Goal: Task Accomplishment & Management: Use online tool/utility

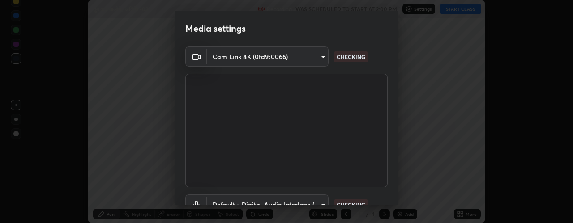
scroll to position [70, 0]
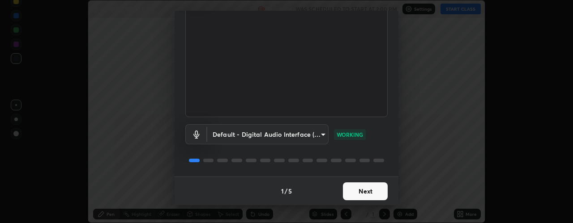
click at [353, 189] on button "Next" at bounding box center [365, 192] width 45 height 18
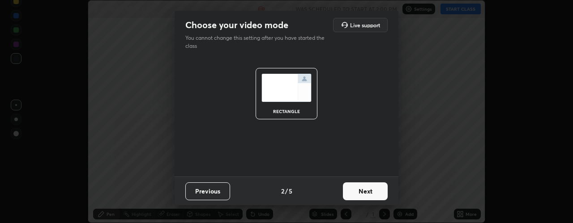
click at [362, 194] on button "Next" at bounding box center [365, 192] width 45 height 18
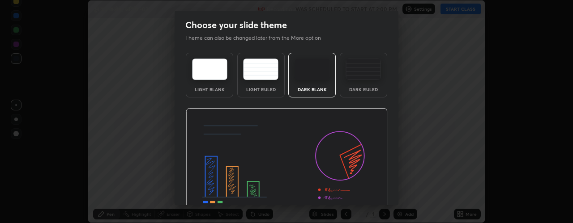
scroll to position [45, 0]
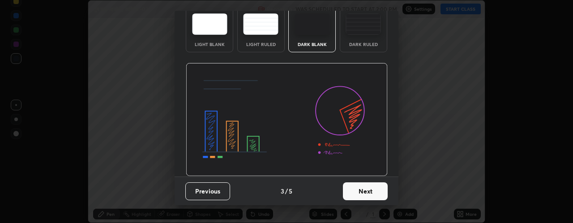
click at [366, 194] on button "Next" at bounding box center [365, 192] width 45 height 18
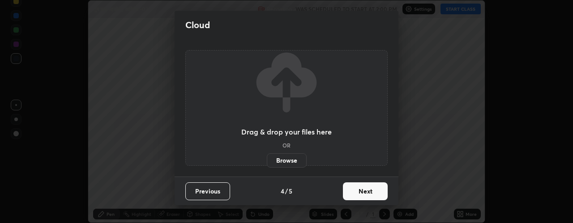
scroll to position [0, 0]
click at [365, 191] on button "Next" at bounding box center [365, 192] width 45 height 18
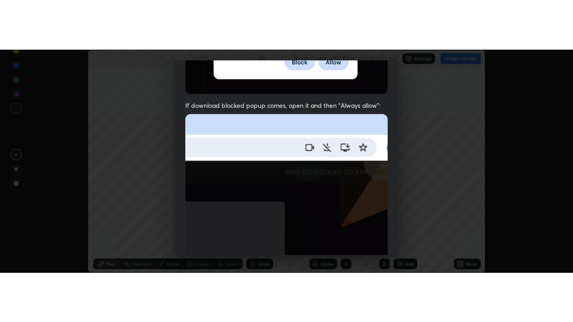
scroll to position [253, 0]
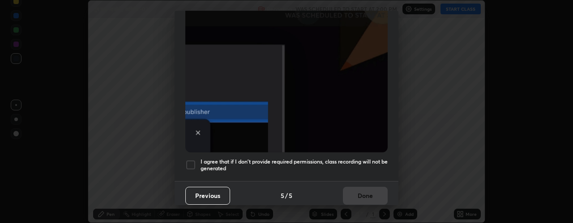
click at [194, 160] on div at bounding box center [190, 165] width 11 height 11
click at [355, 193] on button "Done" at bounding box center [365, 196] width 45 height 18
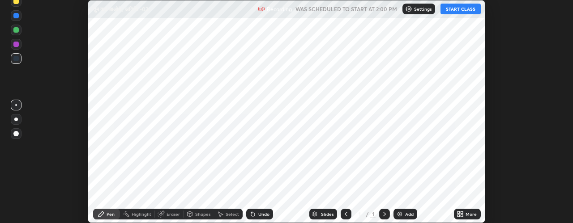
click at [463, 9] on button "START CLASS" at bounding box center [461, 9] width 40 height 11
click at [462, 216] on icon at bounding box center [462, 216] width 2 height 2
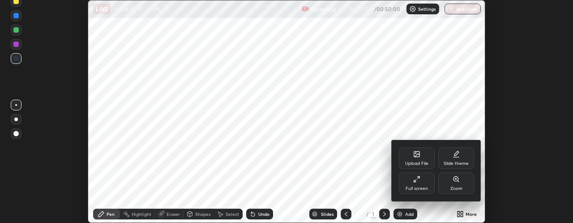
click at [417, 152] on icon at bounding box center [416, 154] width 5 height 5
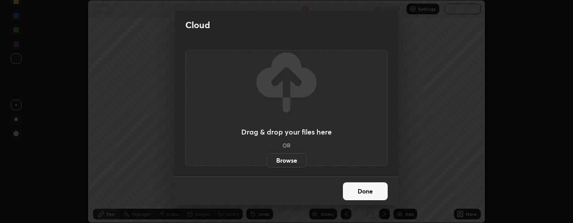
click at [289, 161] on label "Browse" at bounding box center [287, 161] width 40 height 14
click at [267, 161] on input "Browse" at bounding box center [267, 161] width 0 height 14
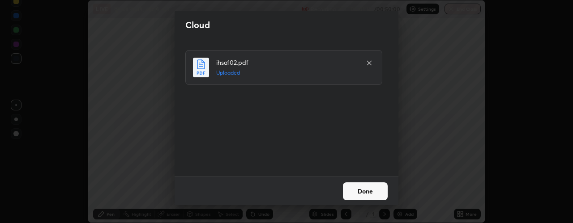
click at [366, 189] on button "Done" at bounding box center [365, 192] width 45 height 18
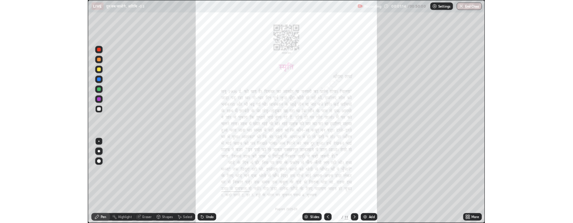
scroll to position [322, 573]
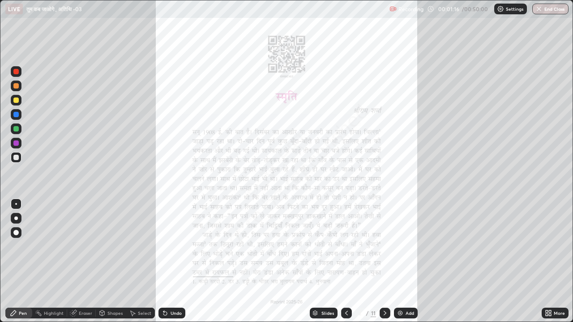
click at [546, 223] on icon at bounding box center [547, 315] width 2 height 2
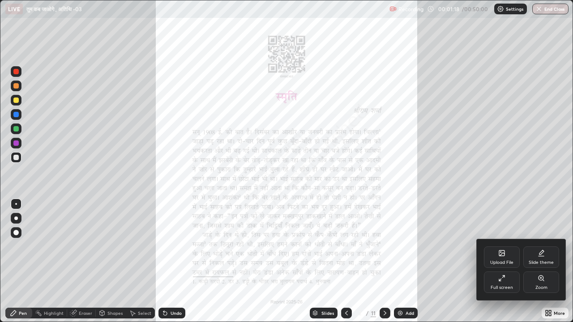
click at [501, 223] on icon at bounding box center [500, 280] width 2 height 2
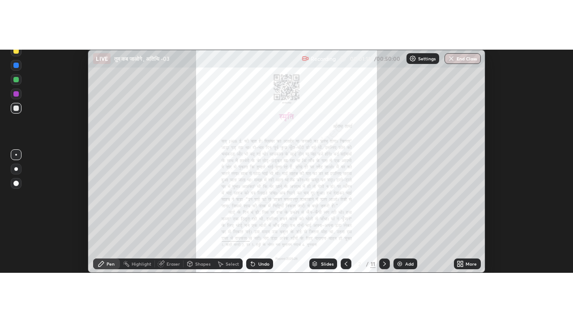
scroll to position [44558, 44208]
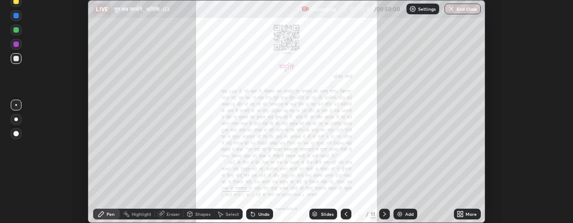
click at [468, 219] on div "More" at bounding box center [467, 214] width 27 height 11
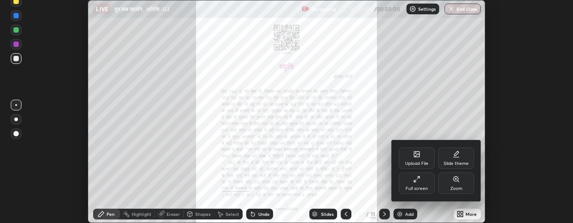
click at [457, 180] on icon at bounding box center [456, 179] width 5 height 5
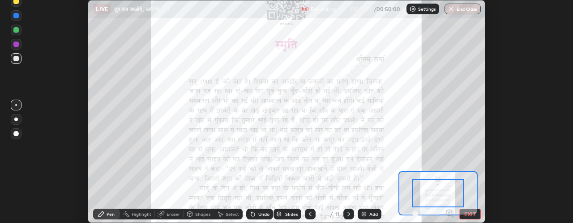
click at [449, 213] on icon at bounding box center [449, 213] width 0 height 2
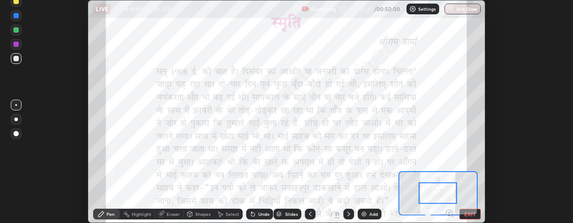
click at [449, 213] on icon at bounding box center [449, 213] width 2 height 0
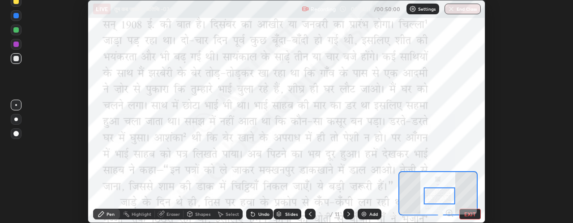
click at [467, 217] on button "EXIT" at bounding box center [469, 214] width 21 height 11
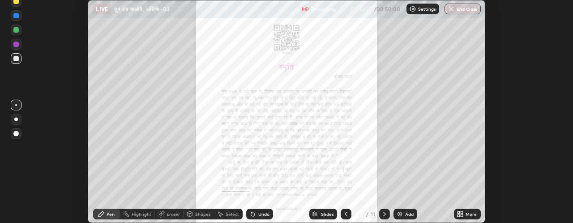
click at [461, 215] on icon at bounding box center [462, 216] width 2 height 2
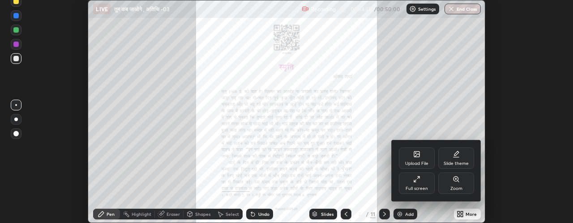
click at [418, 178] on icon at bounding box center [418, 178] width 2 height 2
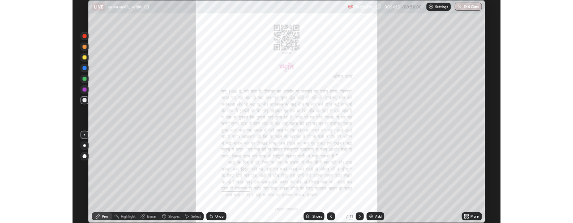
scroll to position [322, 573]
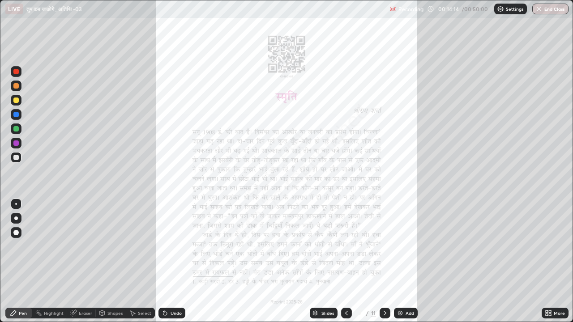
click at [550, 223] on icon at bounding box center [550, 312] width 2 height 2
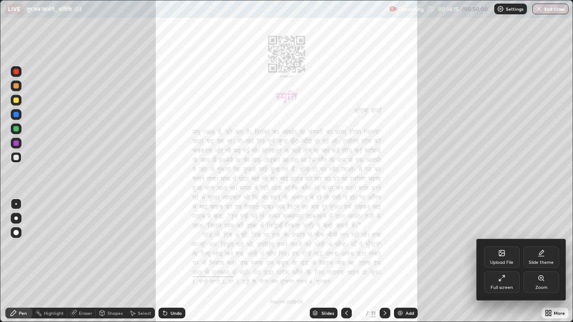
click at [541, 223] on icon at bounding box center [541, 278] width 2 height 0
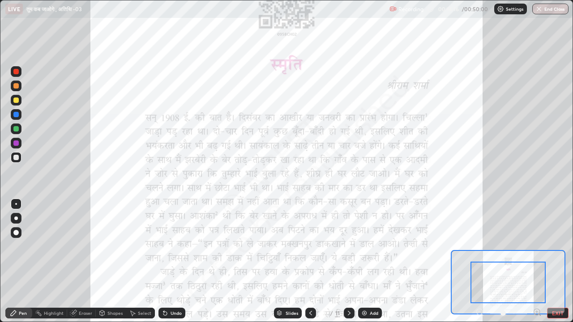
click at [537, 223] on icon at bounding box center [537, 312] width 2 height 0
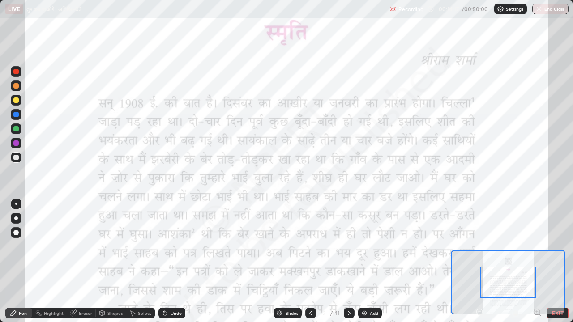
click at [537, 223] on icon at bounding box center [537, 312] width 2 height 0
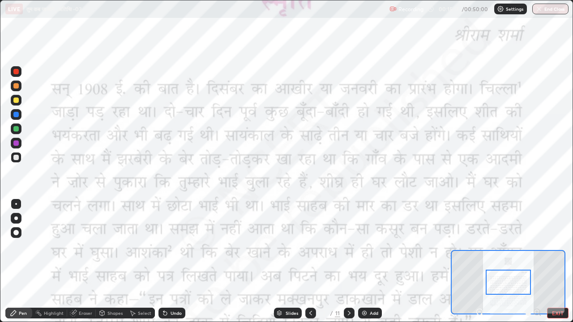
click at [17, 74] on div at bounding box center [15, 71] width 5 height 5
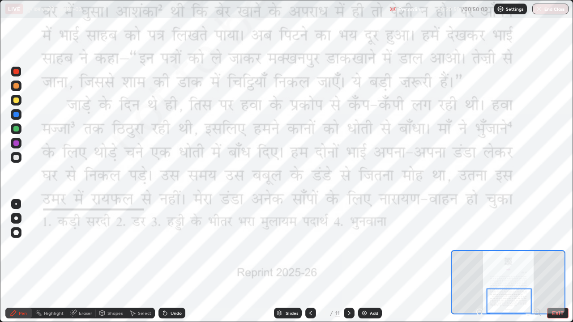
click at [349, 223] on icon at bounding box center [349, 313] width 7 height 7
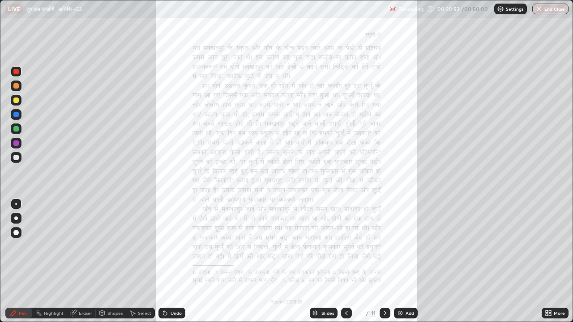
click at [550, 223] on icon at bounding box center [550, 315] width 2 height 2
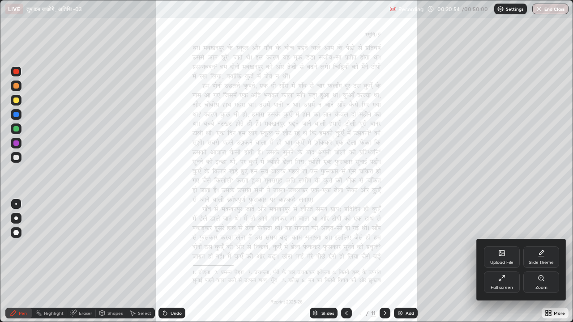
click at [503, 223] on icon at bounding box center [501, 278] width 7 height 7
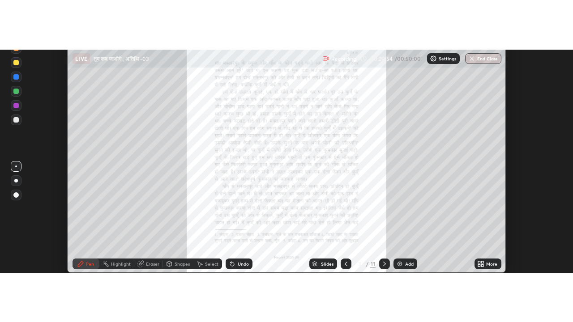
scroll to position [44558, 44208]
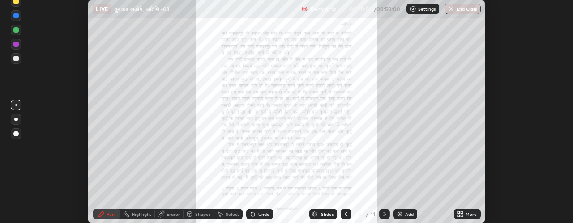
click at [470, 215] on div "More" at bounding box center [471, 214] width 11 height 4
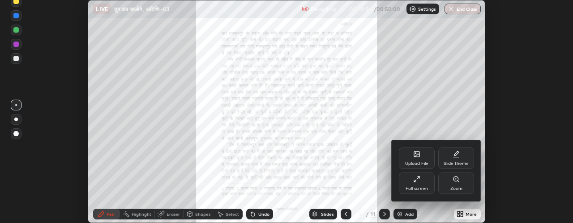
click at [459, 179] on icon at bounding box center [456, 179] width 7 height 7
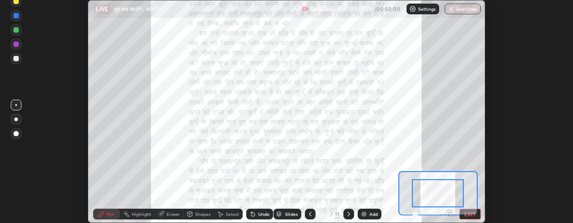
click at [449, 211] on icon at bounding box center [449, 213] width 9 height 9
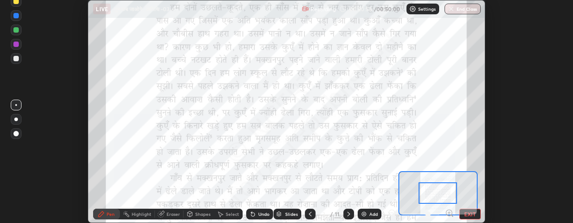
click at [449, 213] on icon at bounding box center [449, 213] width 2 height 0
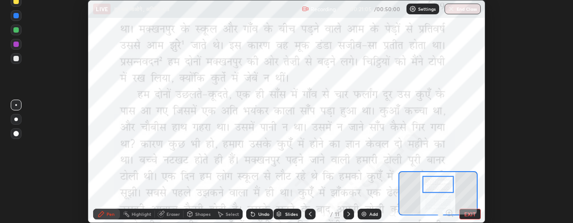
click at [466, 218] on button "EXIT" at bounding box center [469, 214] width 21 height 11
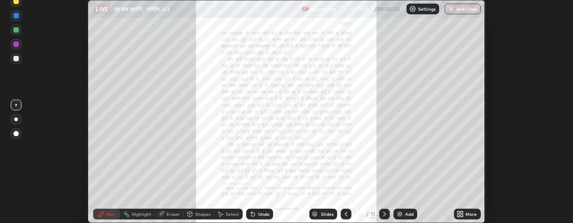
click at [462, 213] on icon at bounding box center [462, 213] width 2 height 2
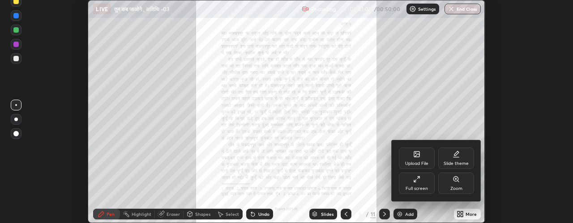
click at [416, 181] on icon at bounding box center [415, 181] width 2 height 2
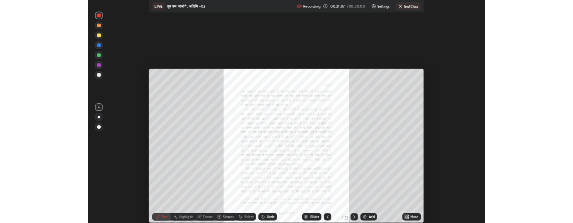
scroll to position [322, 573]
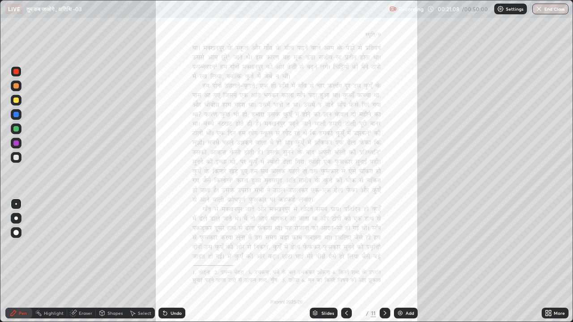
click at [549, 223] on icon at bounding box center [550, 315] width 2 height 2
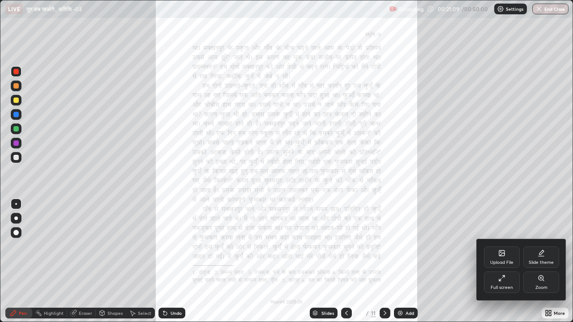
click at [541, 223] on icon at bounding box center [541, 278] width 5 height 5
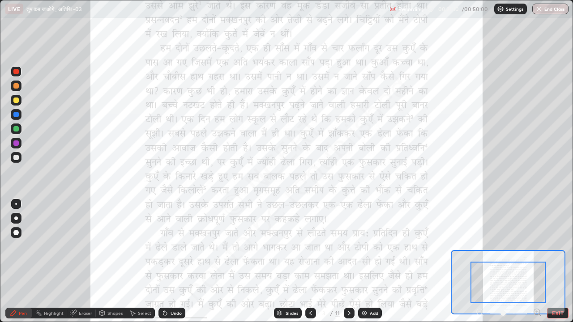
click at [537, 223] on icon at bounding box center [537, 312] width 2 height 0
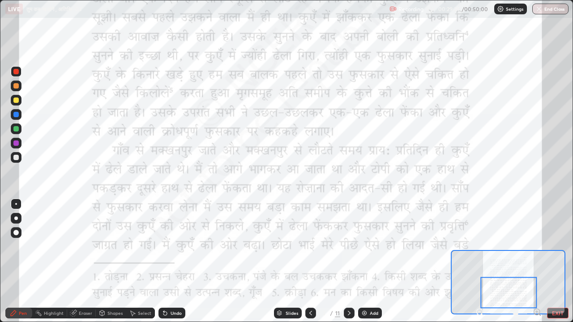
click at [351, 223] on div at bounding box center [349, 313] width 11 height 11
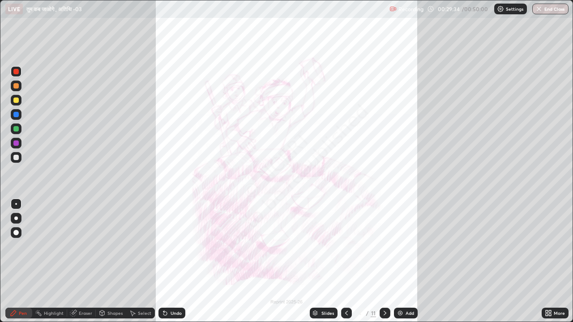
click at [384, 223] on icon at bounding box center [385, 313] width 7 height 7
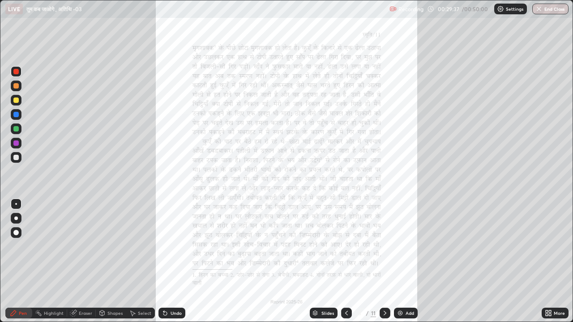
click at [549, 223] on icon at bounding box center [550, 312] width 2 height 2
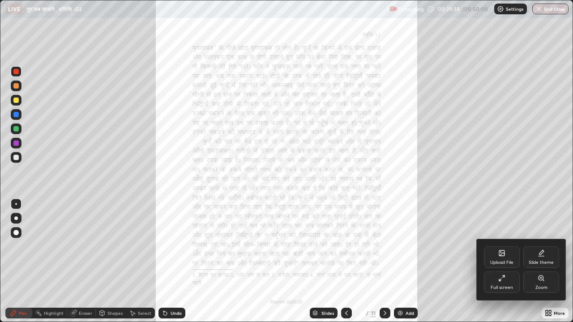
click at [506, 223] on div "Full screen" at bounding box center [502, 282] width 36 height 21
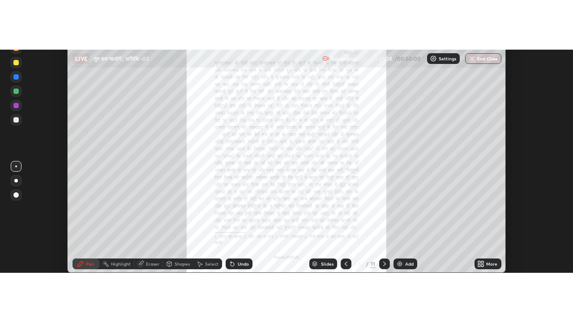
scroll to position [44558, 44208]
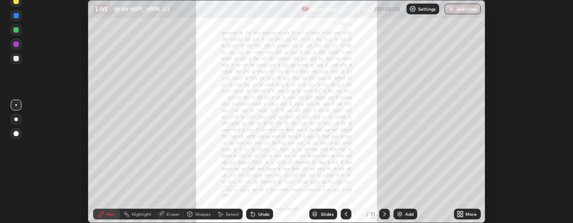
click at [462, 215] on icon at bounding box center [462, 216] width 2 height 2
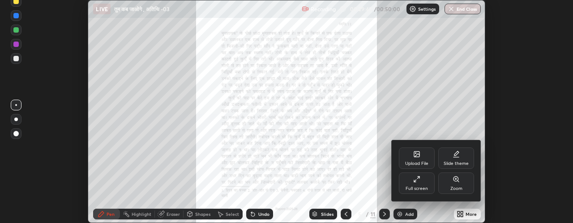
click at [418, 181] on icon at bounding box center [416, 179] width 7 height 7
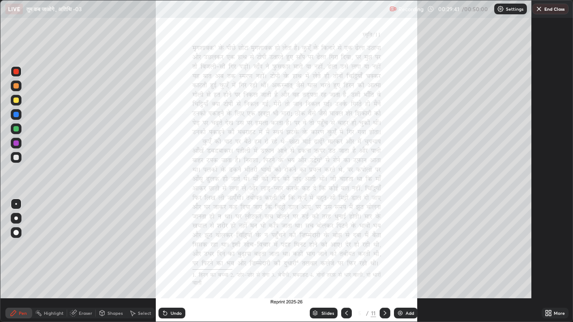
scroll to position [322, 573]
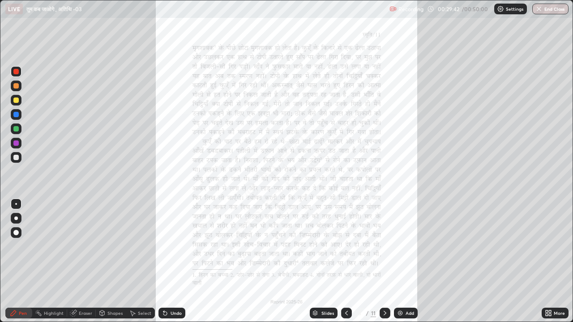
click at [547, 223] on icon at bounding box center [547, 312] width 2 height 2
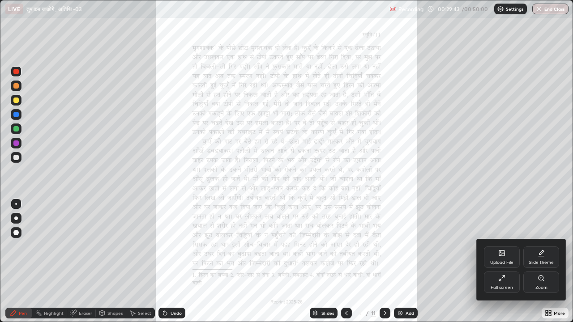
click at [541, 223] on icon at bounding box center [541, 278] width 5 height 5
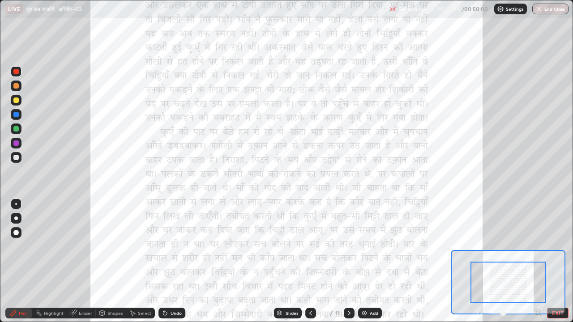
click at [536, 223] on icon at bounding box center [537, 312] width 9 height 9
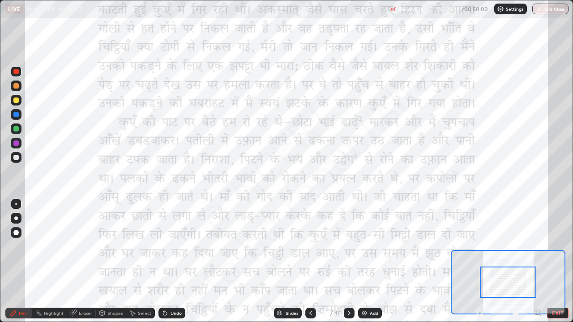
click at [537, 223] on icon at bounding box center [537, 312] width 2 height 0
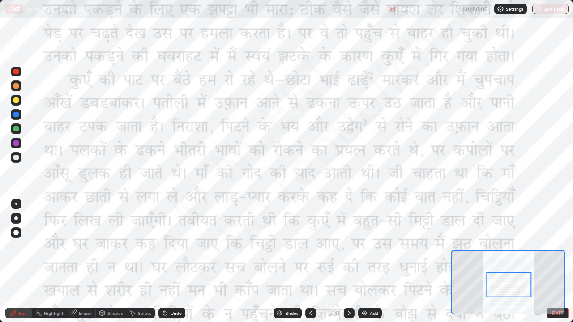
click at [544, 12] on button "End Class" at bounding box center [550, 9] width 36 height 11
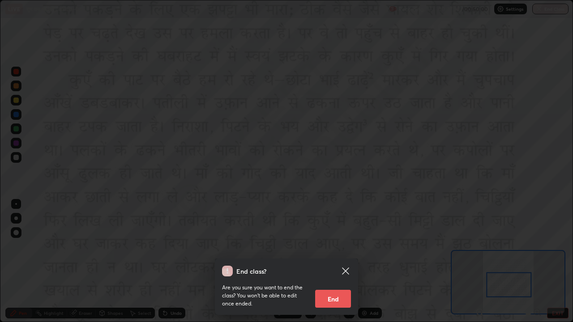
click at [339, 223] on button "End" at bounding box center [333, 299] width 36 height 18
